Goal: Transaction & Acquisition: Purchase product/service

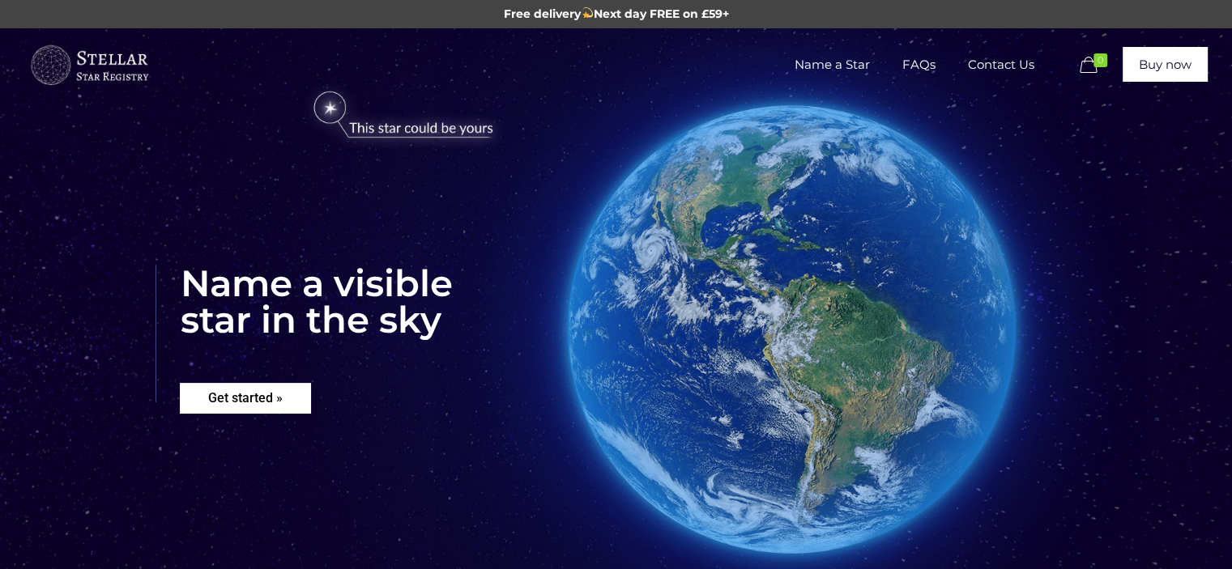
click at [214, 397] on rs-layer "Get started »" at bounding box center [245, 398] width 131 height 31
click at [846, 67] on span "Name a Star" at bounding box center [832, 64] width 108 height 49
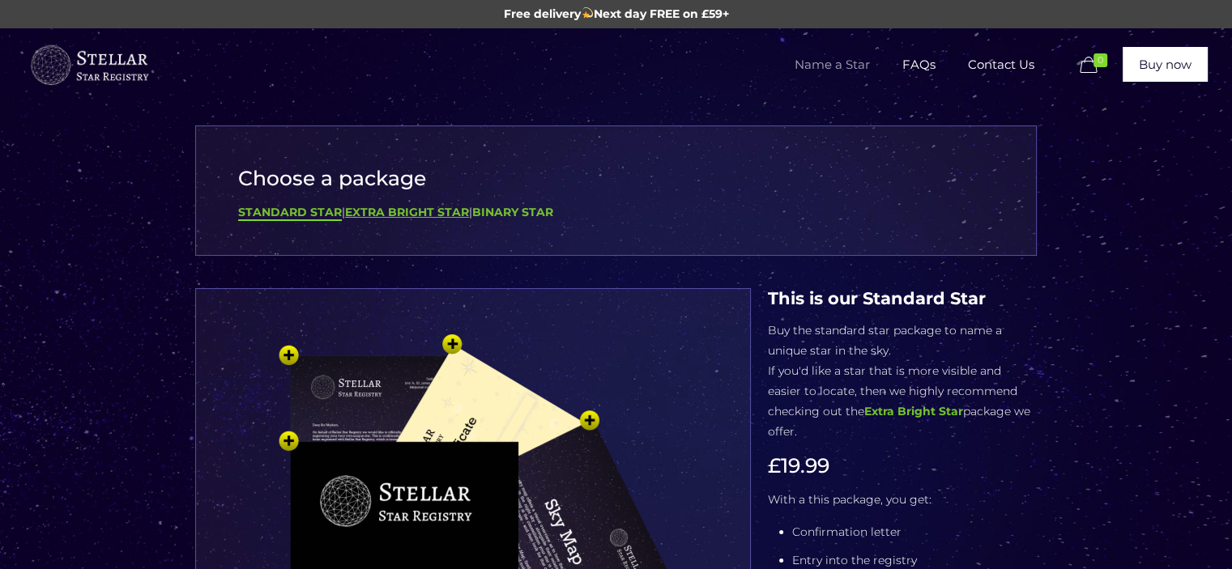
click at [440, 211] on b "Extra Bright Star" at bounding box center [407, 212] width 124 height 15
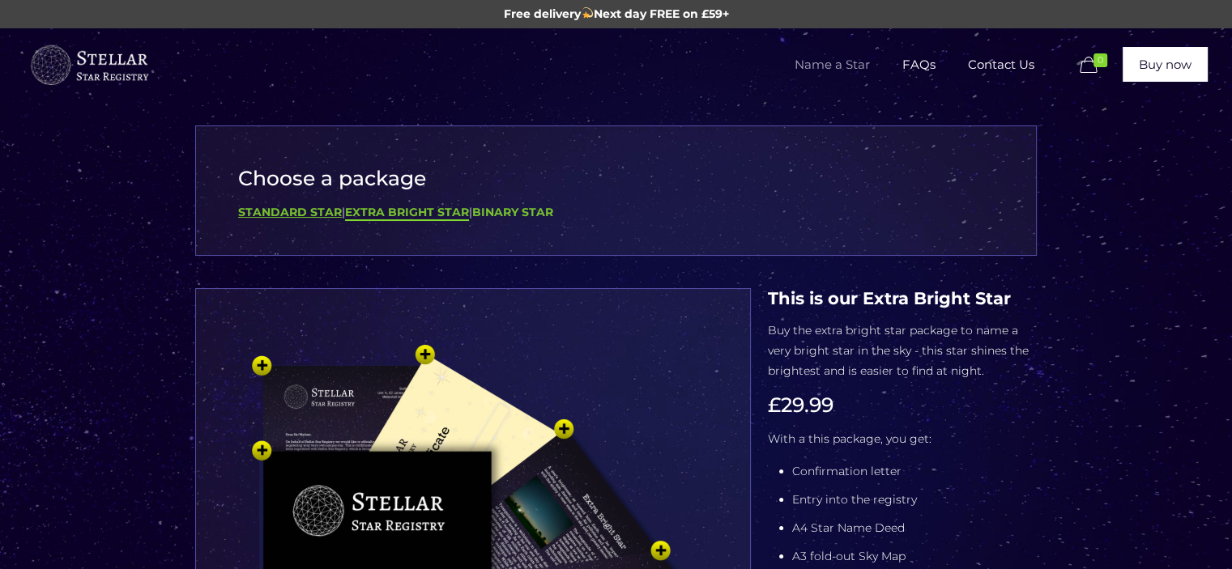
click at [317, 205] on b "Standard Star" at bounding box center [290, 212] width 104 height 15
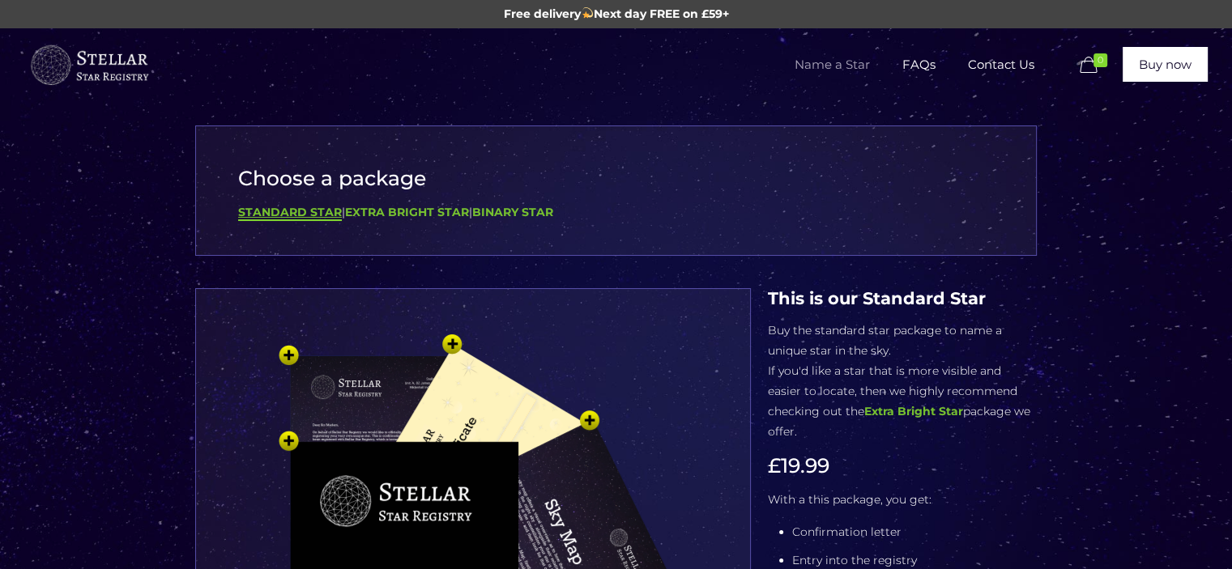
scroll to position [162, 0]
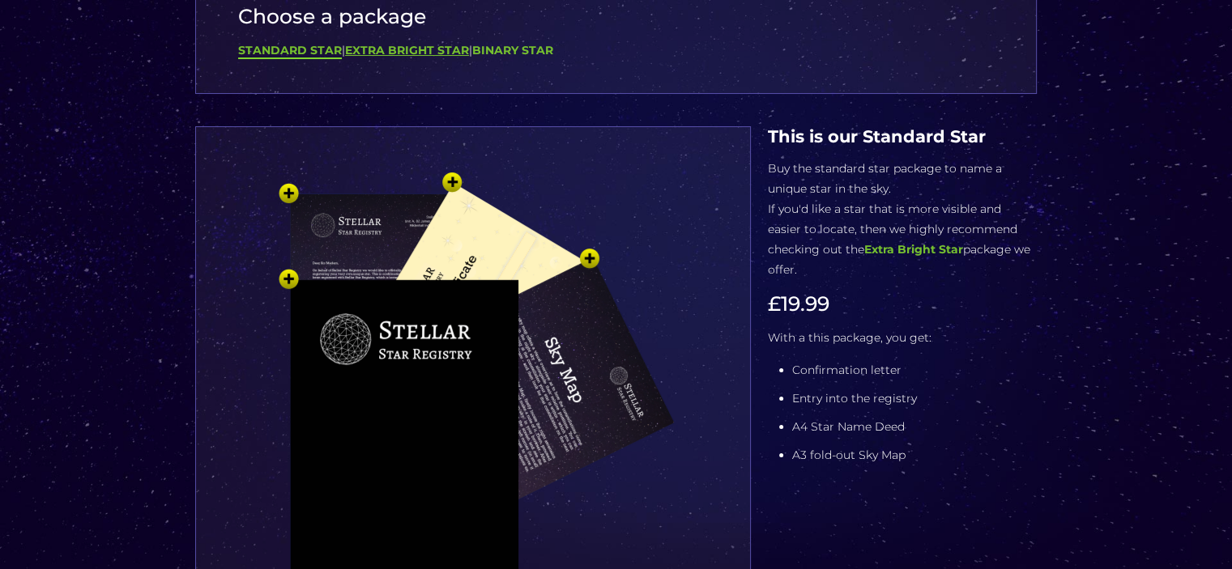
click at [420, 53] on b "Extra Bright Star" at bounding box center [407, 50] width 124 height 15
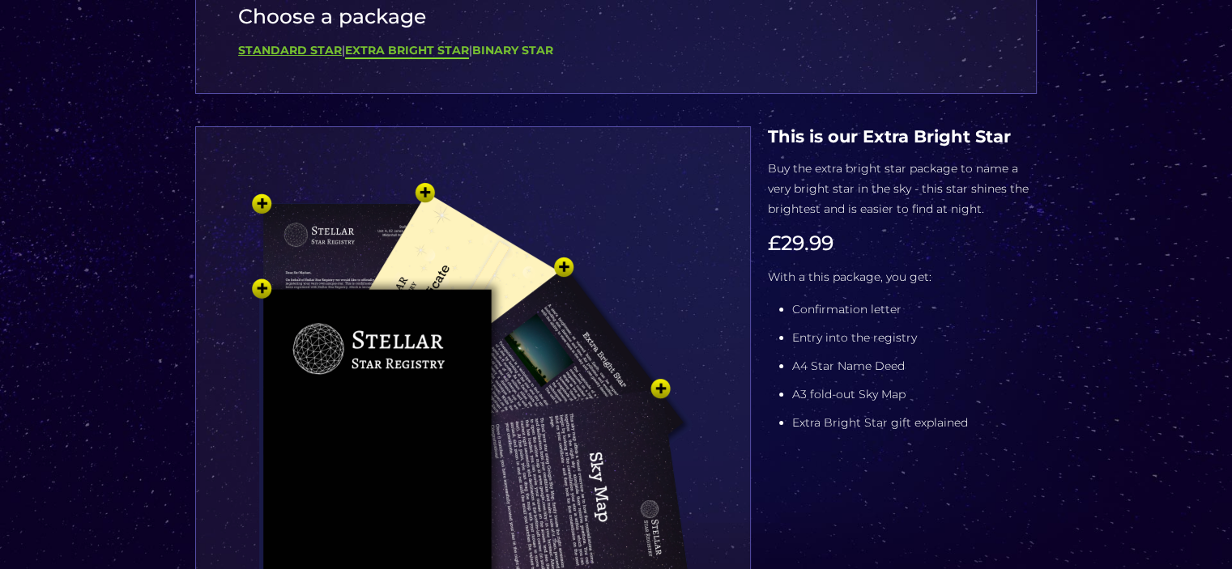
click at [259, 43] on b "Standard Star" at bounding box center [290, 50] width 104 height 15
